Goal: Task Accomplishment & Management: Manage account settings

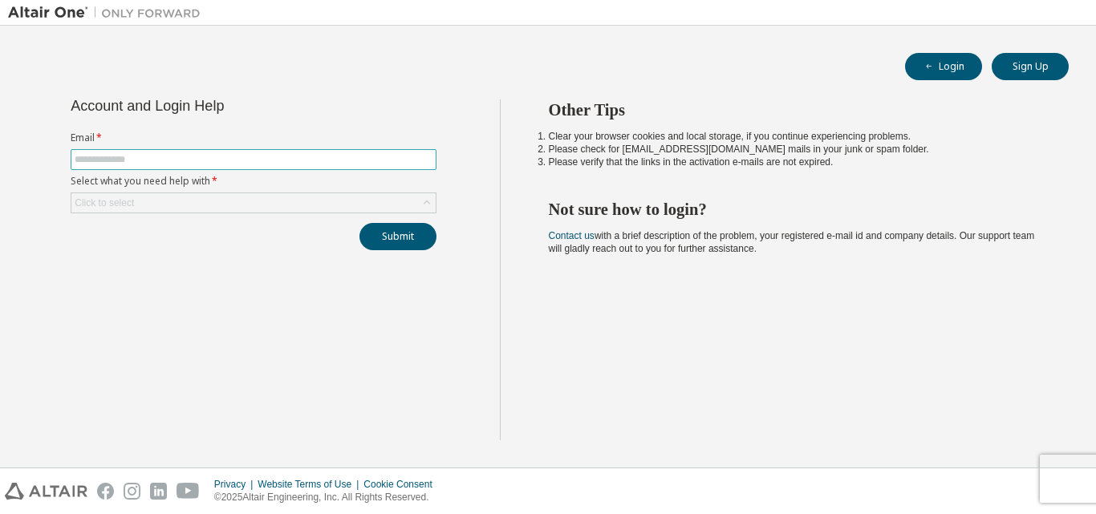
click at [253, 162] on input "text" at bounding box center [254, 159] width 358 height 13
type input "**********"
click at [241, 207] on div "Click to select" at bounding box center [253, 202] width 364 height 19
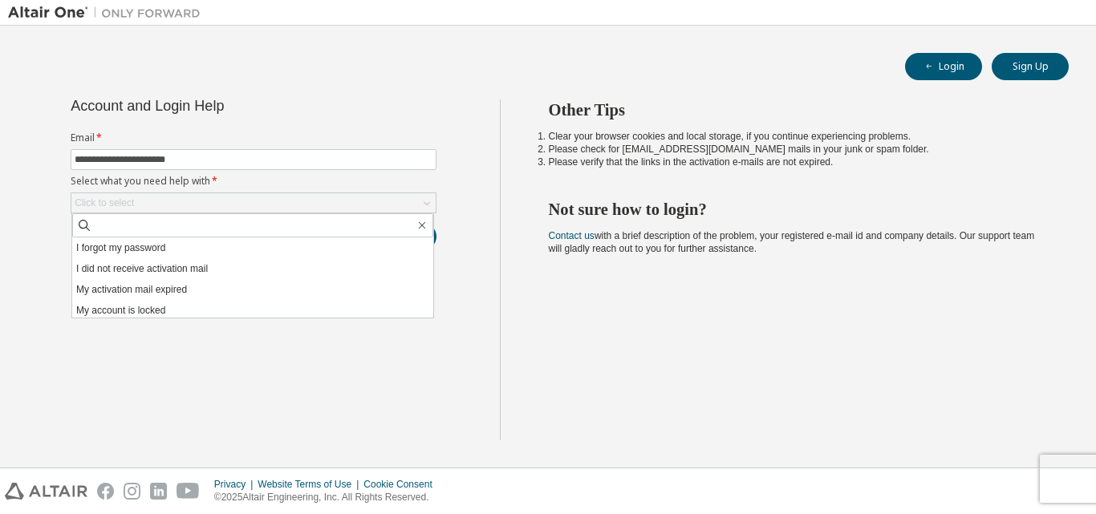
drag, startPoint x: 241, startPoint y: 249, endPoint x: 235, endPoint y: 231, distance: 18.5
click at [242, 247] on li "I forgot my password" at bounding box center [252, 247] width 361 height 21
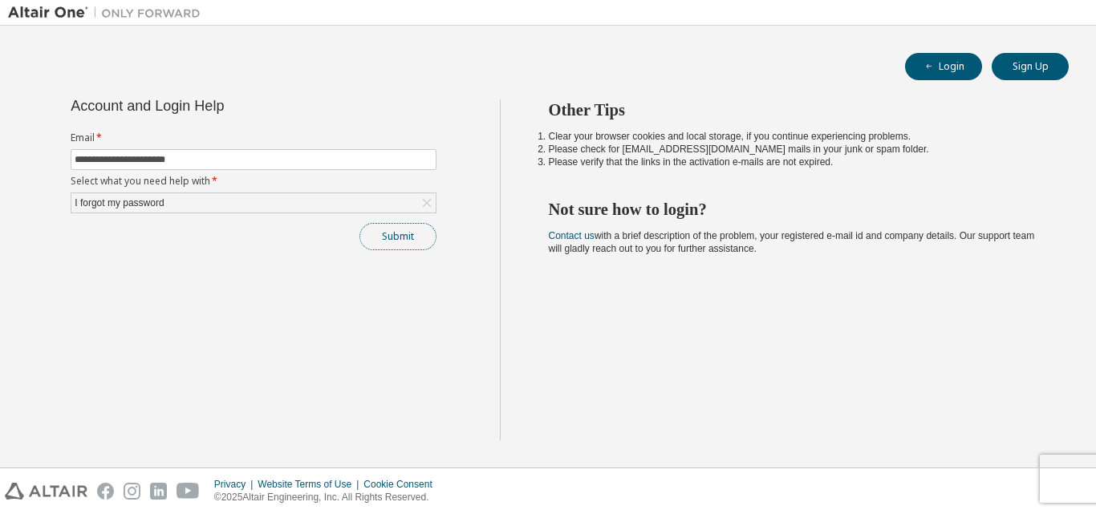
click at [385, 237] on button "Submit" at bounding box center [397, 236] width 77 height 27
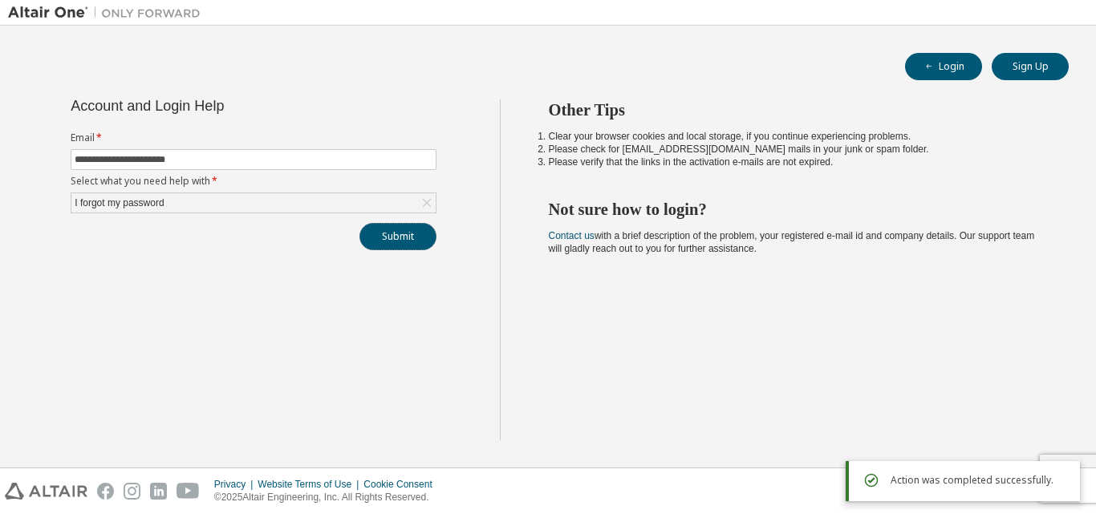
click at [387, 235] on button "Submit" at bounding box center [397, 236] width 77 height 27
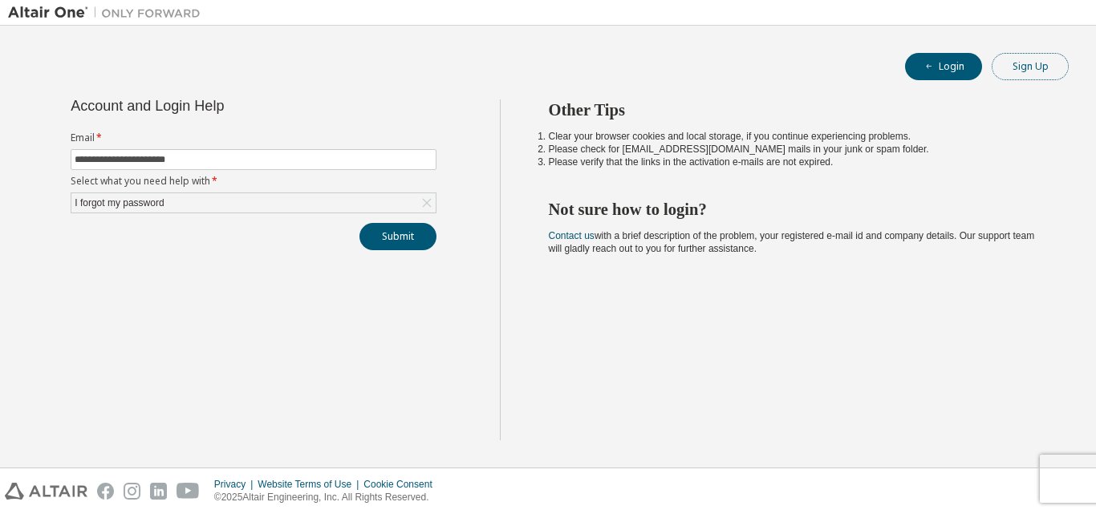
click at [1024, 68] on button "Sign Up" at bounding box center [1029, 66] width 77 height 27
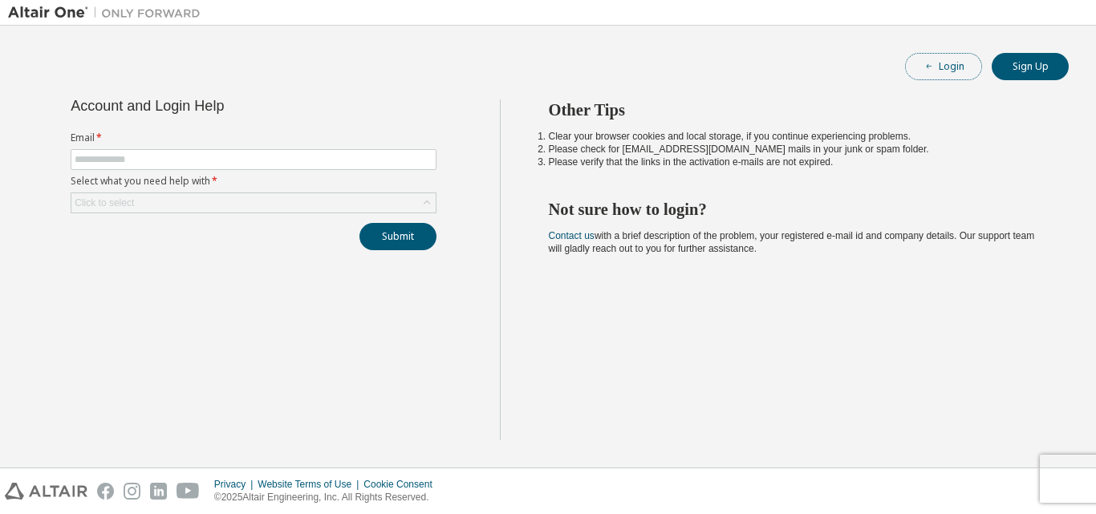
click at [921, 64] on button "Login" at bounding box center [943, 66] width 77 height 27
click at [180, 155] on input "text" at bounding box center [254, 159] width 358 height 13
type input "**********"
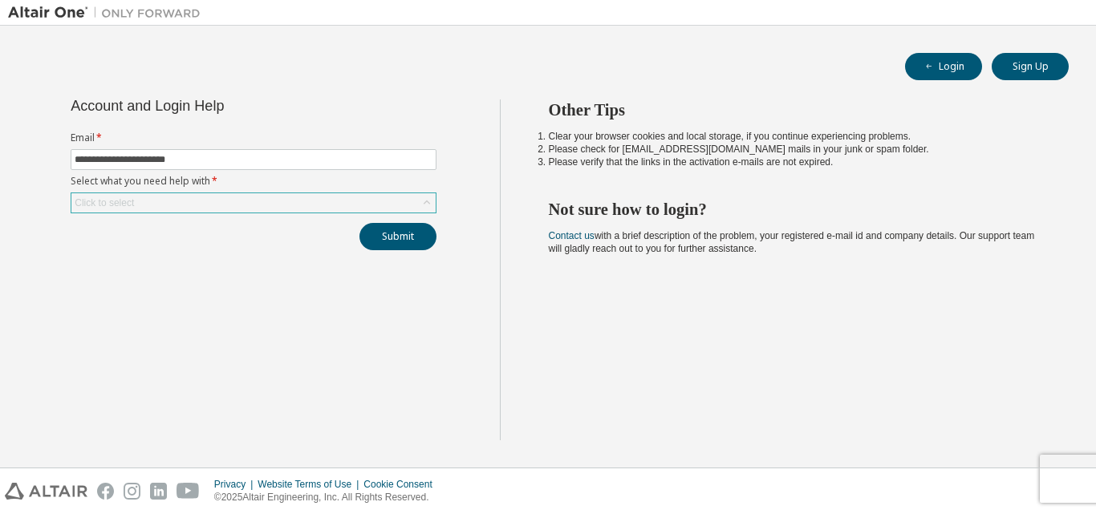
click at [140, 211] on div "Click to select" at bounding box center [254, 203] width 366 height 21
click at [141, 204] on div "Click to select" at bounding box center [253, 202] width 364 height 19
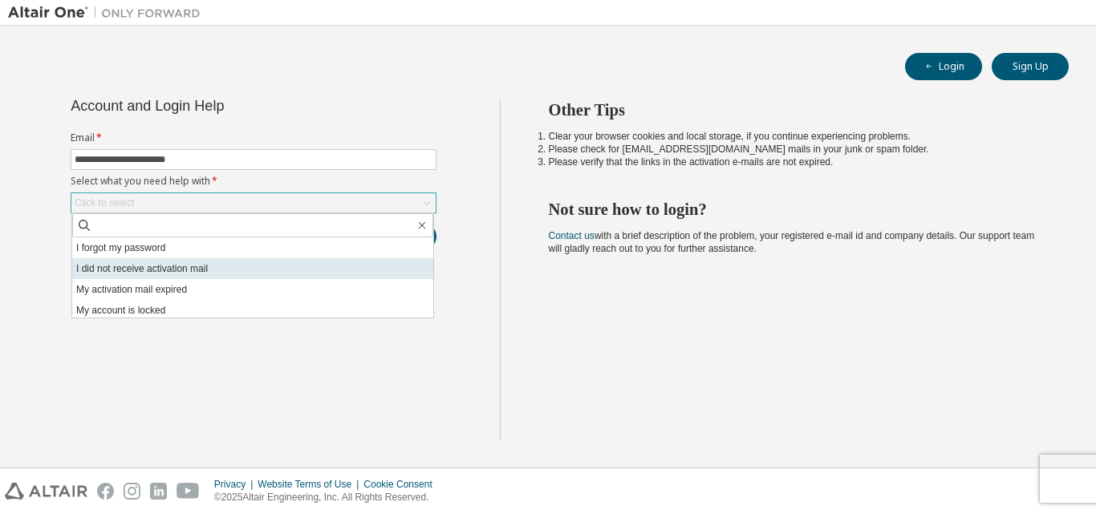
click at [198, 270] on li "I did not receive activation mail" at bounding box center [252, 268] width 361 height 21
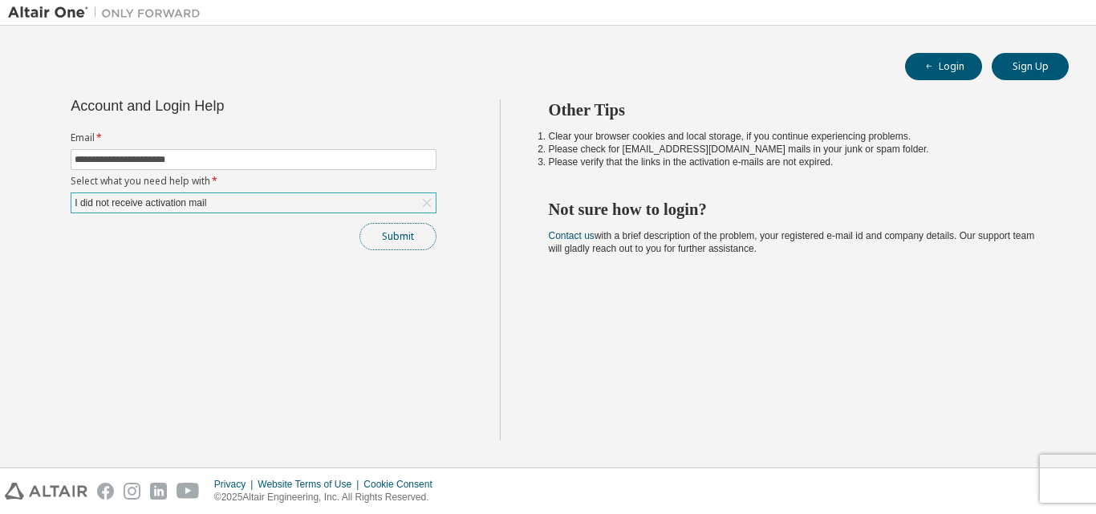
click at [372, 233] on button "Submit" at bounding box center [397, 236] width 77 height 27
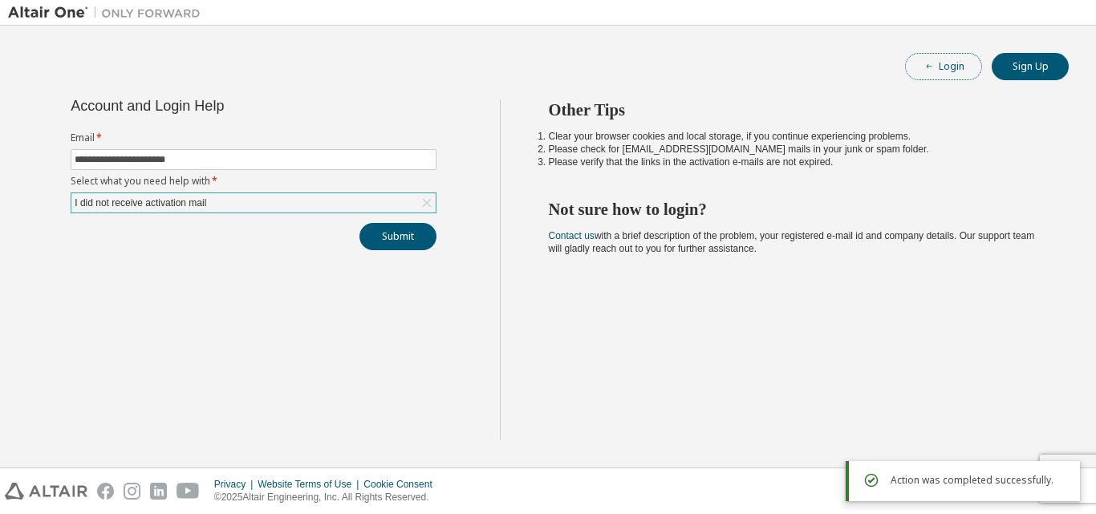
click at [933, 73] on button "Login" at bounding box center [943, 66] width 77 height 27
